Goal: Information Seeking & Learning: Learn about a topic

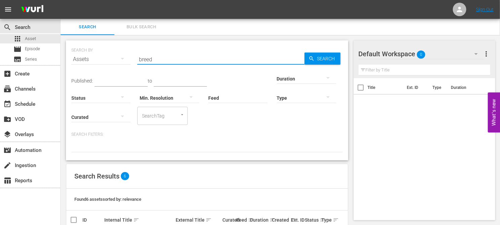
drag, startPoint x: 176, startPoint y: 55, endPoint x: 112, endPoint y: 53, distance: 64.3
click at [112, 53] on div "SEARCH BY Search By Assets Search ID, Title, Description, Keywords, or Category…" at bounding box center [206, 55] width 271 height 24
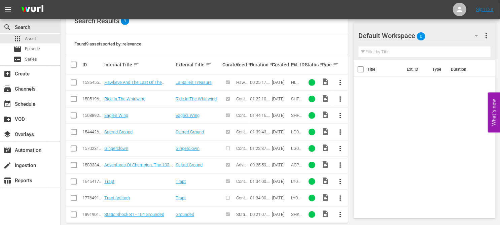
scroll to position [164, 0]
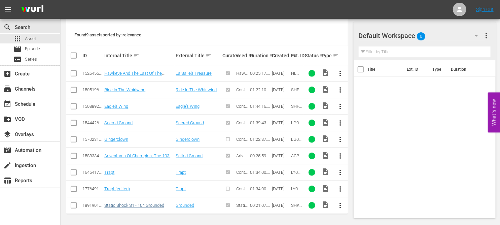
type input "grounded"
click at [149, 204] on link "Static Shock S1 - 104 Grounded" at bounding box center [134, 204] width 60 height 5
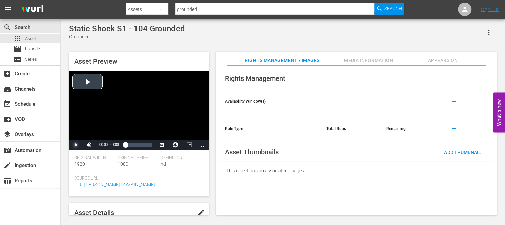
click at [76, 145] on span "Video Player" at bounding box center [76, 145] width 0 height 0
drag, startPoint x: 110, startPoint y: 145, endPoint x: 102, endPoint y: 145, distance: 8.4
click at [102, 145] on div "Volume Level" at bounding box center [99, 144] width 5 height 1
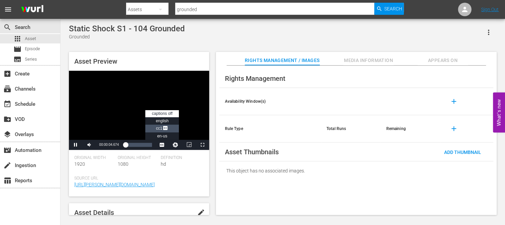
click at [164, 130] on span "Video Player" at bounding box center [165, 128] width 6 height 7
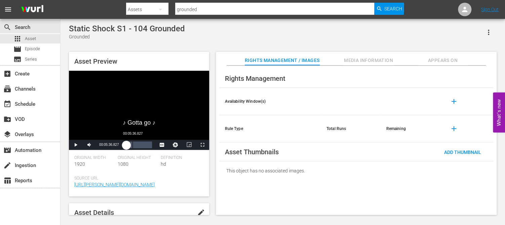
click at [133, 143] on div "00:05:36.827" at bounding box center [133, 144] width 0 height 7
click at [140, 147] on div "Loaded : 35.06% 00:12:01.773 00:06:23.851" at bounding box center [138, 144] width 27 height 7
click at [149, 145] on div "Loaded : 66.35% 00:18:10.679 00:12:58.163" at bounding box center [138, 144] width 27 height 7
click at [149, 145] on div "00:18:32.369" at bounding box center [136, 144] width 23 height 7
click at [31, 36] on span "Asset" at bounding box center [30, 38] width 11 height 7
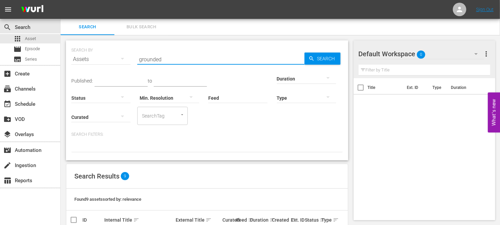
drag, startPoint x: 173, startPoint y: 62, endPoint x: 100, endPoint y: 59, distance: 73.0
click at [100, 59] on div "SEARCH BY Search By Assets Search ID, Title, Description, Keywords, or Category…" at bounding box center [206, 55] width 271 height 24
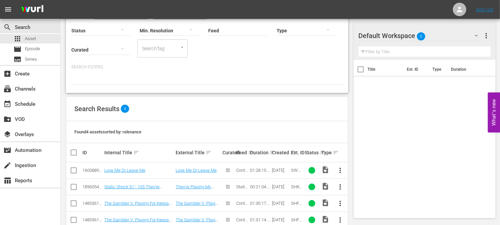
scroll to position [82, 0]
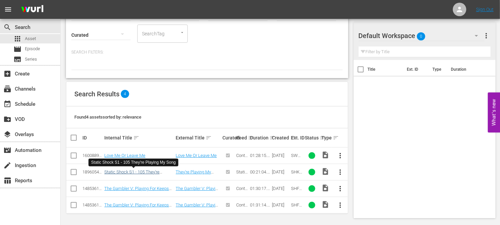
type input "they're playing my song"
click at [142, 169] on link "Static Shock S1 - 105 They're Playing My Song" at bounding box center [131, 174] width 55 height 10
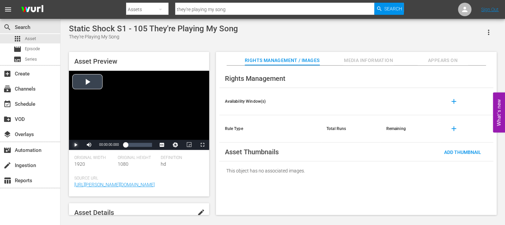
click at [76, 145] on span "Video Player" at bounding box center [76, 145] width 0 height 0
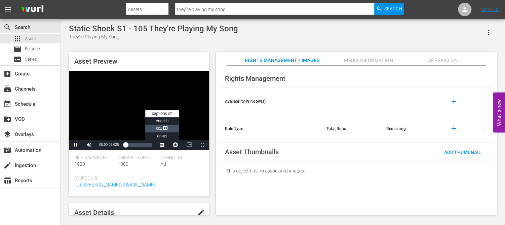
click at [165, 127] on span "Video Player" at bounding box center [165, 128] width 6 height 7
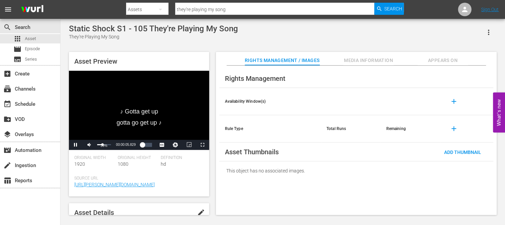
drag, startPoint x: 111, startPoint y: 144, endPoint x: 102, endPoint y: 146, distance: 8.6
click at [102, 145] on div "Volume Level" at bounding box center [99, 144] width 5 height 1
click at [138, 144] on div "Loaded : 14.23% 00:09:36.454 00:01:57.193" at bounding box center [138, 144] width 27 height 7
click at [146, 146] on div "00:16:16.769" at bounding box center [146, 144] width 0 height 7
click at [147, 144] on div "00:17:15.038" at bounding box center [136, 144] width 22 height 7
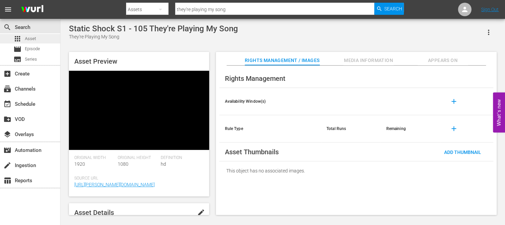
click at [30, 39] on span "Asset" at bounding box center [30, 38] width 11 height 7
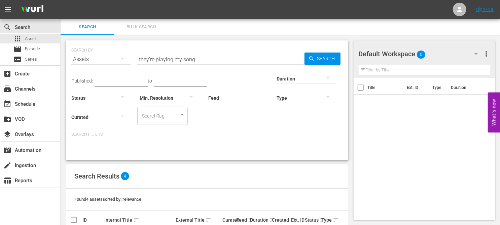
click at [199, 58] on input "they're playing my song" at bounding box center [220, 59] width 167 height 16
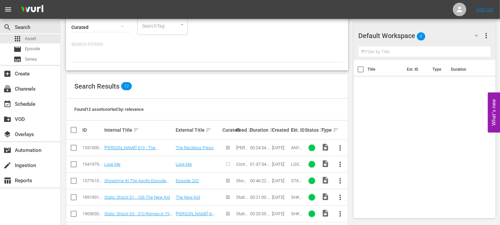
scroll to position [101, 0]
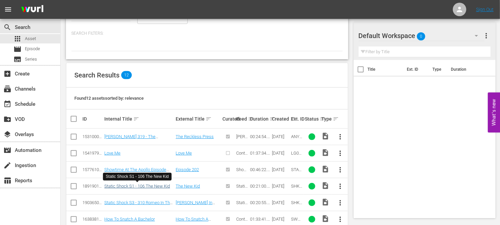
type input "the new kid"
click at [158, 186] on link "Static Shock S1 - 106 The New Kid" at bounding box center [137, 185] width 66 height 5
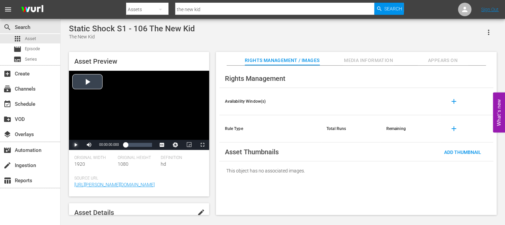
click at [76, 145] on span "Video Player" at bounding box center [76, 145] width 0 height 0
drag, startPoint x: 111, startPoint y: 144, endPoint x: 101, endPoint y: 144, distance: 9.4
click at [101, 144] on div "Volume Level" at bounding box center [99, 144] width 4 height 1
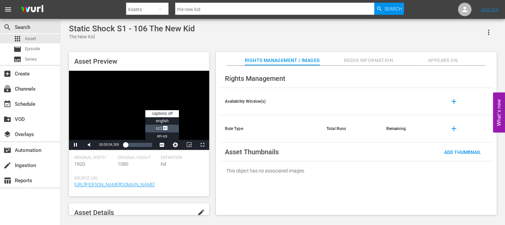
click at [165, 128] on span "Video Player" at bounding box center [165, 128] width 6 height 7
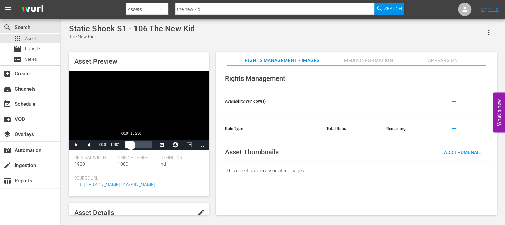
click at [131, 142] on div "00:00:36.737" at bounding box center [128, 144] width 6 height 7
click at [142, 145] on div "00:12:45.692" at bounding box center [142, 144] width 0 height 7
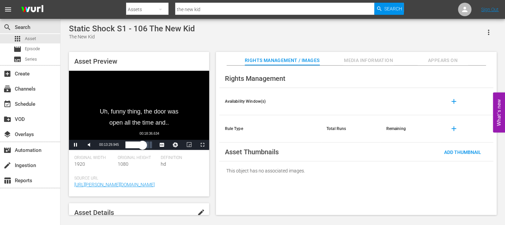
click at [149, 147] on div "Loaded : 69.10% 00:18:36.634 00:13:30.136" at bounding box center [138, 144] width 27 height 7
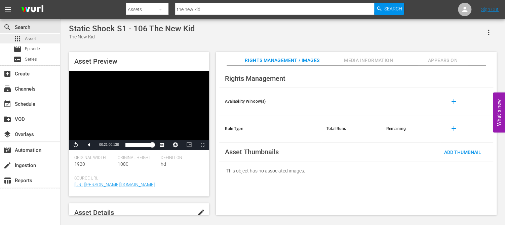
click at [40, 38] on div "apps Asset" at bounding box center [30, 38] width 60 height 9
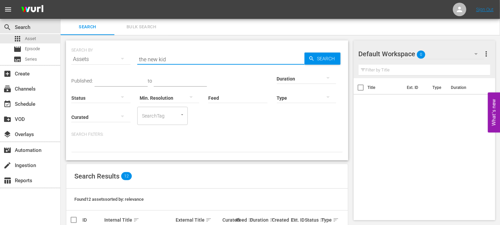
drag, startPoint x: 169, startPoint y: 61, endPoint x: 112, endPoint y: 60, distance: 56.8
click at [112, 60] on div "SEARCH BY Search By Assets Search ID, Title, Description, Keywords, or Category…" at bounding box center [206, 55] width 271 height 24
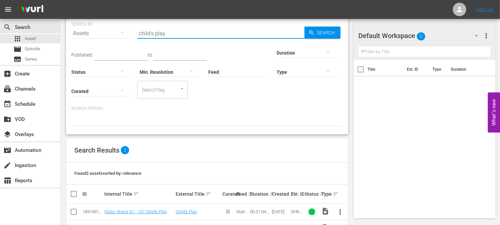
scroll to position [49, 0]
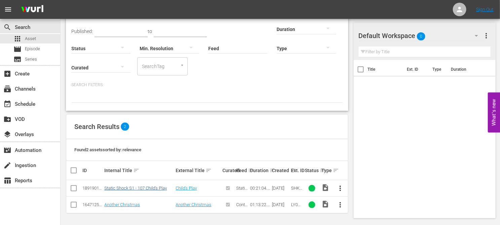
type input "child's play"
click at [149, 185] on link "Static Shock S1 - 107 Child's Play" at bounding box center [135, 187] width 63 height 5
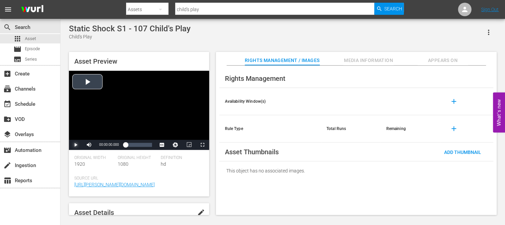
click at [76, 145] on span "Video Player" at bounding box center [76, 145] width 0 height 0
drag, startPoint x: 110, startPoint y: 144, endPoint x: 101, endPoint y: 144, distance: 9.1
click at [101, 144] on div "Volume Level" at bounding box center [99, 144] width 4 height 1
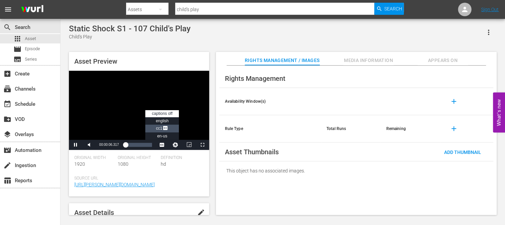
click at [167, 128] on span "Video Player" at bounding box center [165, 128] width 6 height 7
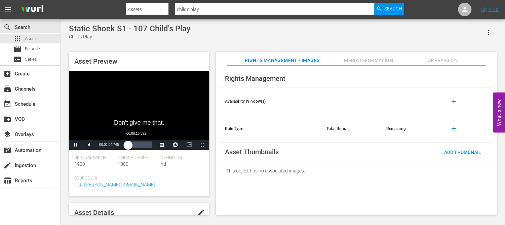
click at [136, 144] on div "00:08:16.391" at bounding box center [136, 144] width 0 height 7
click at [146, 146] on div "Loaded : 50.79% 00:16:16.769 00:09:38.347" at bounding box center [138, 144] width 27 height 7
click at [148, 145] on div "00:18:12.957" at bounding box center [136, 144] width 23 height 7
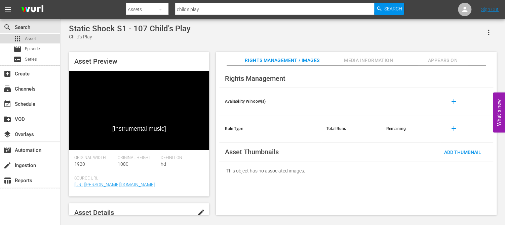
click at [31, 36] on span "Asset" at bounding box center [30, 38] width 11 height 7
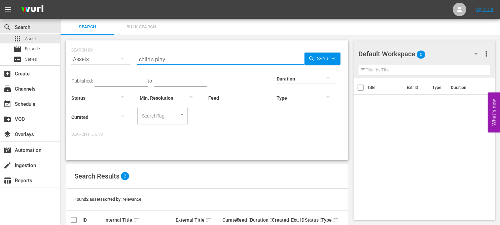
drag, startPoint x: 170, startPoint y: 58, endPoint x: 91, endPoint y: 48, distance: 78.6
click at [91, 48] on div "SEARCH BY Search By Assets Search ID, Title, Description, Keywords, or Category…" at bounding box center [206, 55] width 271 height 24
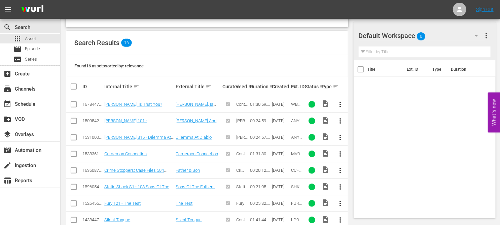
scroll to position [135, 0]
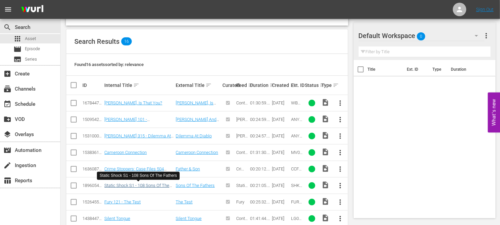
type input "sons of fathers"
click at [143, 183] on link "Static Shock S1 - 108 Sons Of The Fathers" at bounding box center [136, 188] width 65 height 10
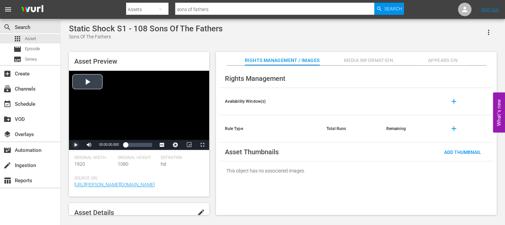
click at [76, 145] on span "Video Player" at bounding box center [76, 145] width 0 height 0
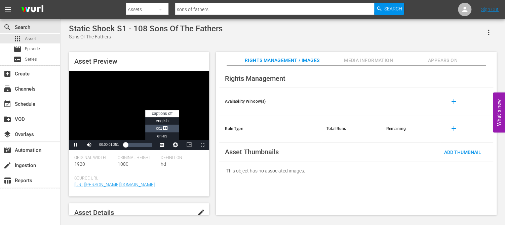
click at [160, 128] on span "CC1 Captions" at bounding box center [162, 128] width 12 height 5
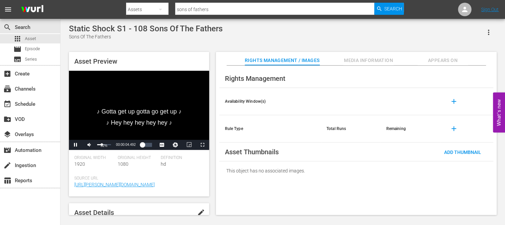
drag, startPoint x: 110, startPoint y: 145, endPoint x: 102, endPoint y: 147, distance: 9.0
click at [102, 145] on div "32%" at bounding box center [104, 144] width 14 height 1
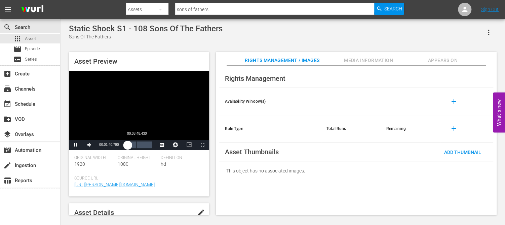
click at [137, 144] on div "Loaded : 12.81% 00:08:48.430 00:01:40.823" at bounding box center [138, 144] width 27 height 7
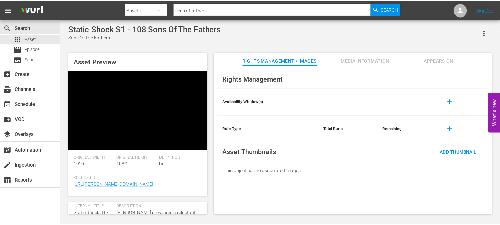
scroll to position [34, 0]
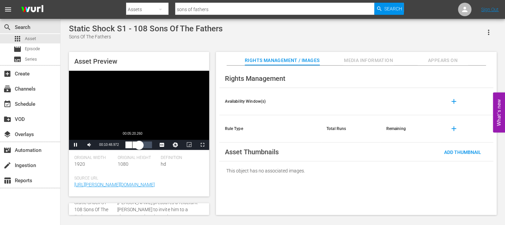
click at [132, 146] on div "Loaded : 56.48% 00:05:20.260 00:10:49.013" at bounding box center [138, 144] width 27 height 7
click at [134, 146] on div "00:05:22.140" at bounding box center [129, 144] width 9 height 7
click at [133, 146] on div "00:07:24.344" at bounding box center [129, 144] width 9 height 7
click at [142, 146] on div "00:13:20.651" at bounding box center [142, 144] width 0 height 7
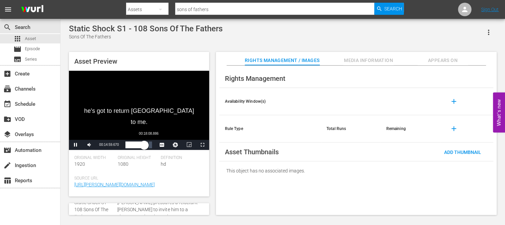
click at [144, 147] on div "00:14:59.886" at bounding box center [134, 144] width 19 height 7
click at [149, 144] on div "00:19:01.762" at bounding box center [137, 144] width 24 height 7
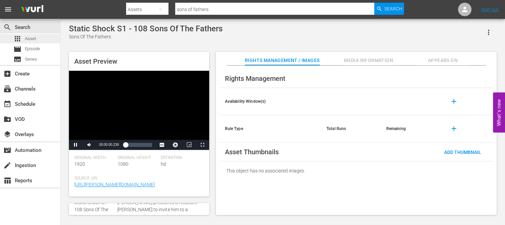
click at [34, 41] on span "Asset" at bounding box center [30, 38] width 11 height 7
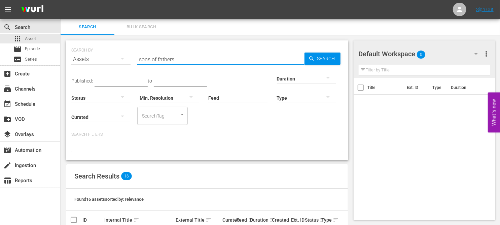
drag, startPoint x: 188, startPoint y: 60, endPoint x: 97, endPoint y: 49, distance: 92.2
click at [97, 49] on div "SEARCH BY Search By Assets Search ID, Title, Description, Keywords, or Category…" at bounding box center [206, 55] width 271 height 24
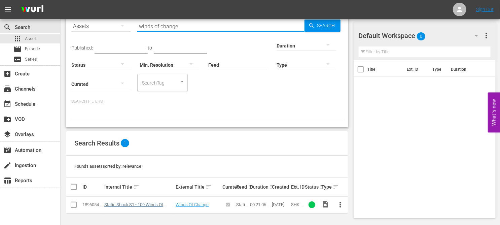
type input "winds of change"
click at [152, 204] on link "Static Shock S1 - 109 Winds Of Change" at bounding box center [133, 207] width 59 height 10
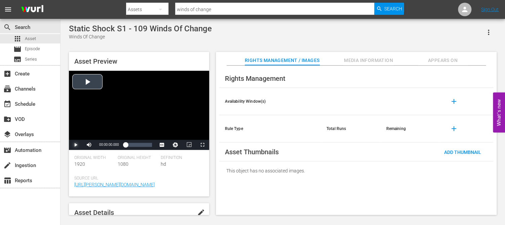
click at [76, 145] on span "Video Player" at bounding box center [76, 145] width 0 height 0
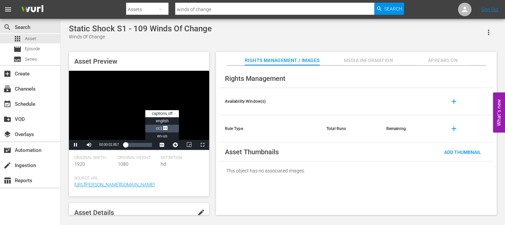
click at [162, 128] on span "Video Player" at bounding box center [165, 128] width 6 height 7
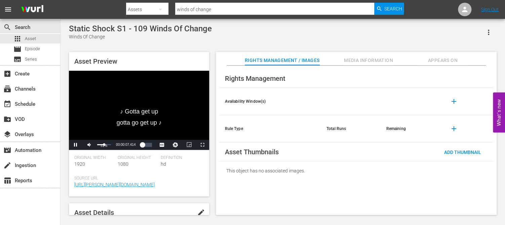
drag, startPoint x: 110, startPoint y: 144, endPoint x: 104, endPoint y: 144, distance: 6.4
click at [104, 144] on div "Volume Level" at bounding box center [100, 144] width 7 height 1
click at [214, 154] on div "Asset Preview ♪ Gotta get up gotta go get up ♪ Video Player is loading. Play Vi…" at bounding box center [283, 129] width 435 height 163
click at [129, 145] on div "00:00:39.755" at bounding box center [127, 144] width 4 height 7
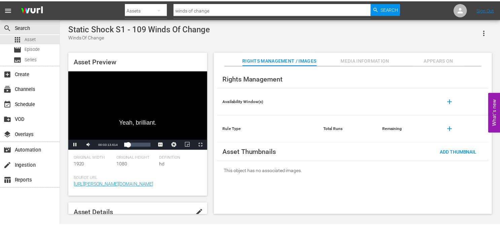
scroll to position [34, 0]
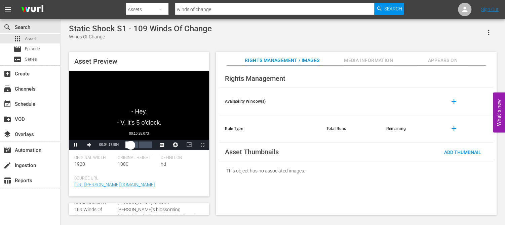
click at [139, 146] on div "Loaded : 25.13% 00:10:25.073 00:04:18.102" at bounding box center [138, 144] width 27 height 7
click at [150, 145] on div "Loaded : 60.71% 00:19:31.211 00:11:44.489" at bounding box center [138, 144] width 27 height 7
click at [140, 99] on div "Video Player" at bounding box center [139, 105] width 140 height 69
click at [76, 145] on span "Video Player" at bounding box center [76, 145] width 0 height 0
click at [27, 40] on span "Asset" at bounding box center [30, 38] width 11 height 7
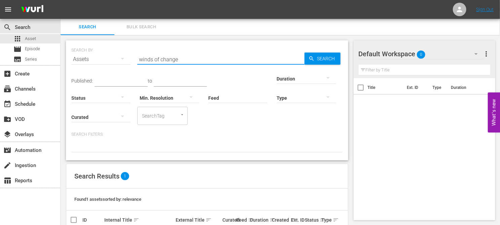
drag, startPoint x: 183, startPoint y: 59, endPoint x: 112, endPoint y: 51, distance: 71.0
click at [112, 51] on div "SEARCH BY Search By Assets Search ID, Title, Description, Keywords, or Category…" at bounding box center [206, 55] width 271 height 24
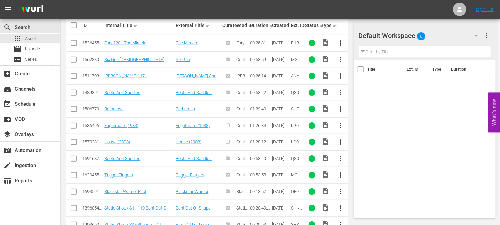
scroll to position [214, 0]
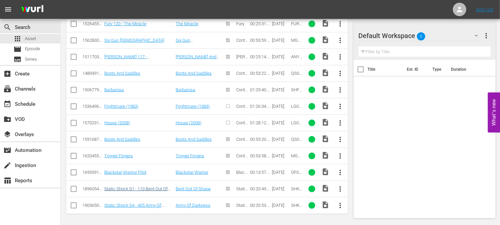
type input "bent out"
click at [155, 186] on link "Static Shock S1 - 110 Bent Out Of Shape" at bounding box center [135, 191] width 63 height 10
